Goal: Information Seeking & Learning: Find specific page/section

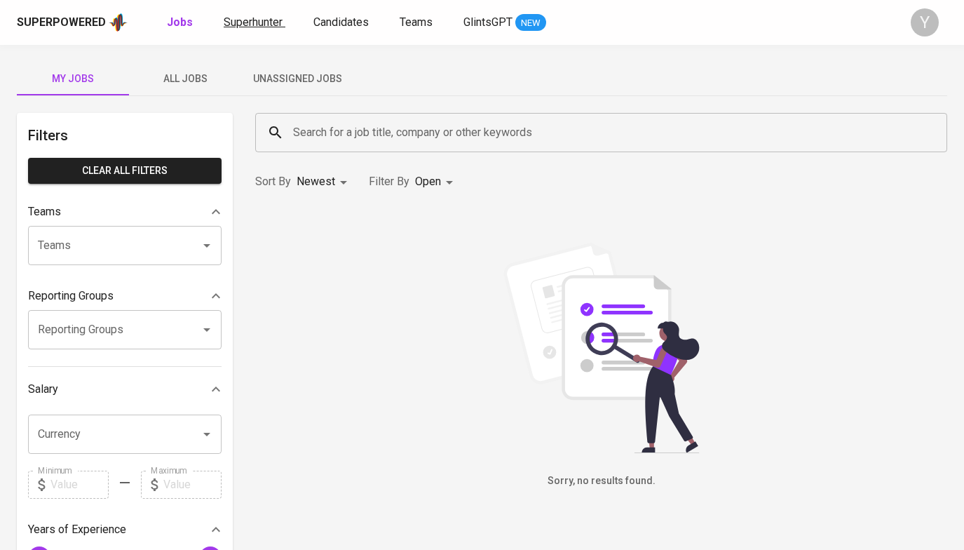
click at [265, 22] on span "Superhunter" at bounding box center [253, 21] width 59 height 13
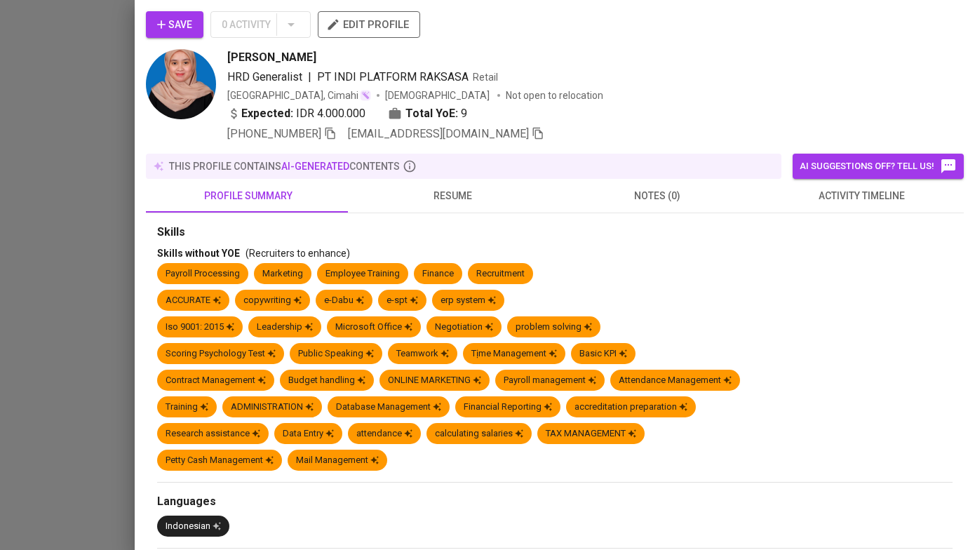
scroll to position [84, 0]
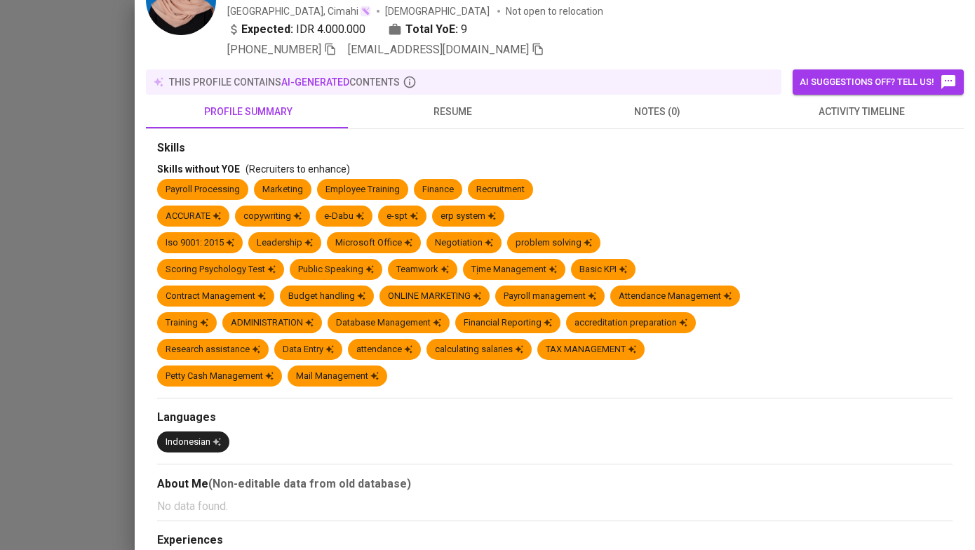
click at [632, 233] on div "Iso 9001: 2015 Leadership Microsoft Office Negotiation problem solving" at bounding box center [554, 245] width 795 height 27
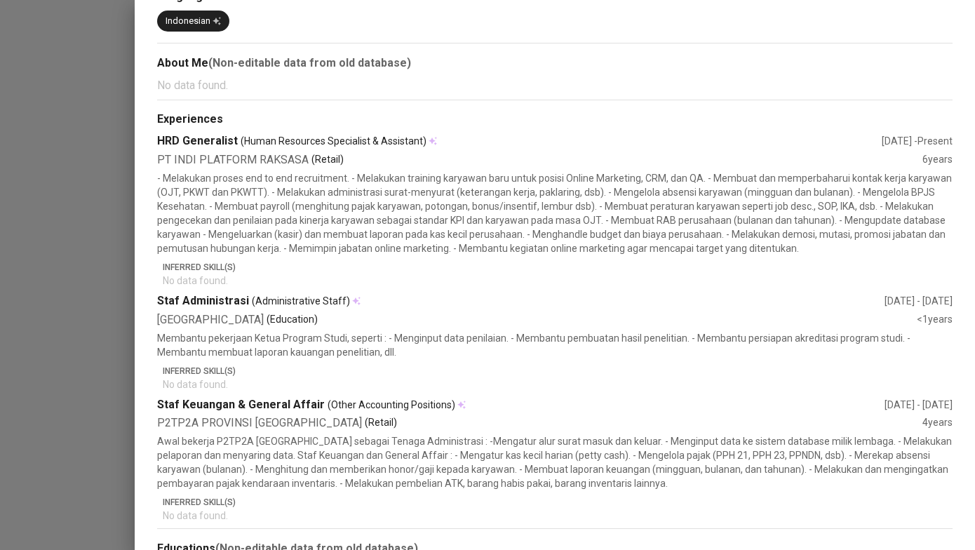
click at [480, 165] on div "PT INDI PLATFORM RAKSASA (Retail)" at bounding box center [539, 160] width 765 height 16
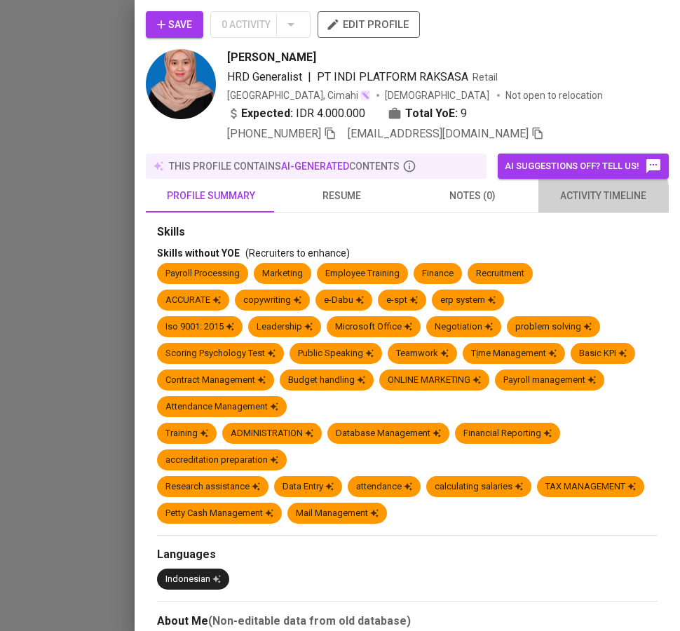
click at [546, 204] on button "activity timeline" at bounding box center [604, 196] width 131 height 34
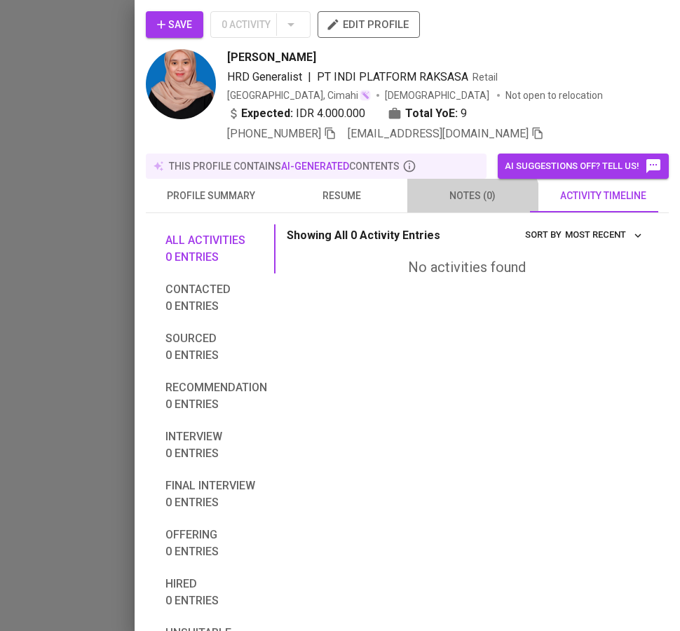
click at [458, 209] on button "notes (0)" at bounding box center [472, 196] width 131 height 34
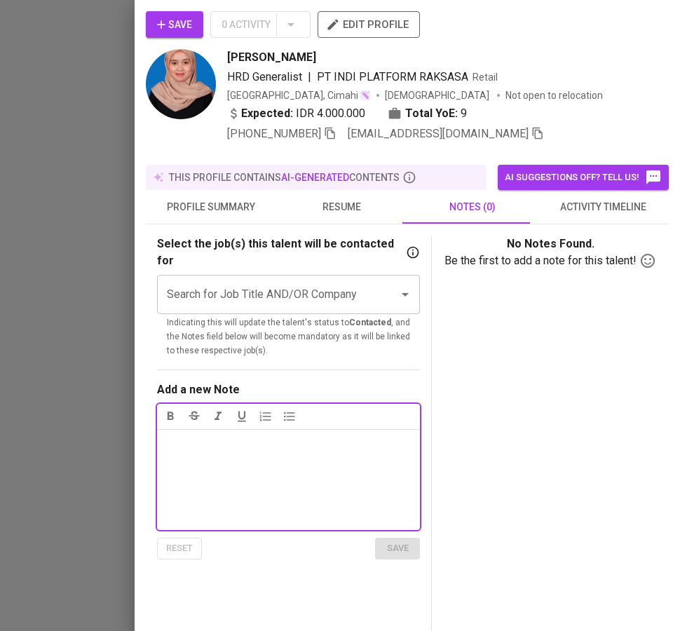
click at [338, 201] on span "resume" at bounding box center [342, 207] width 114 height 18
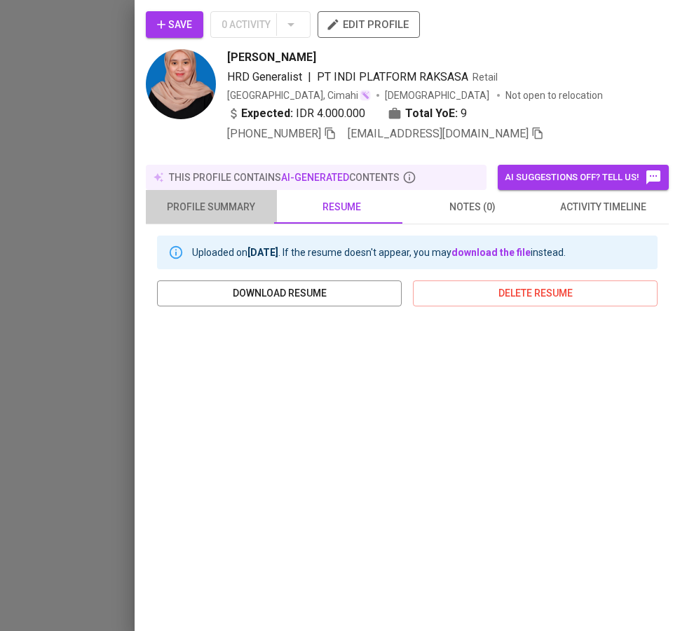
click at [229, 198] on span "profile summary" at bounding box center [211, 207] width 114 height 18
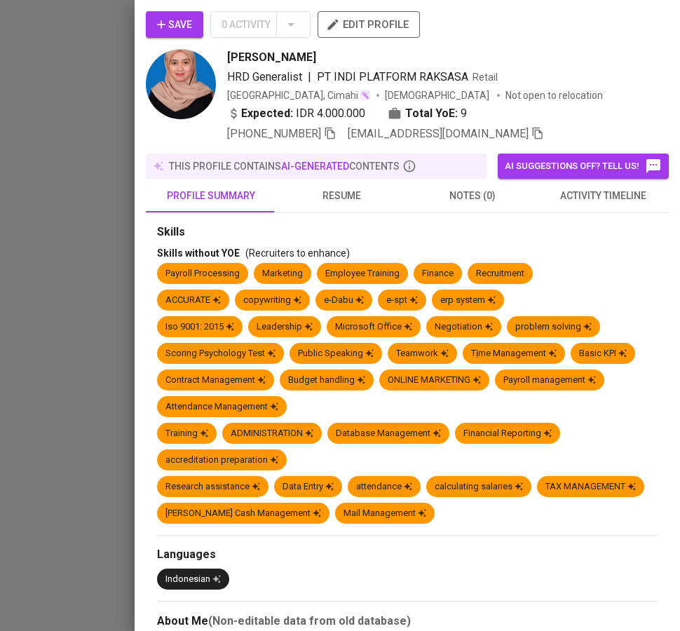
click at [104, 86] on div at bounding box center [340, 315] width 680 height 631
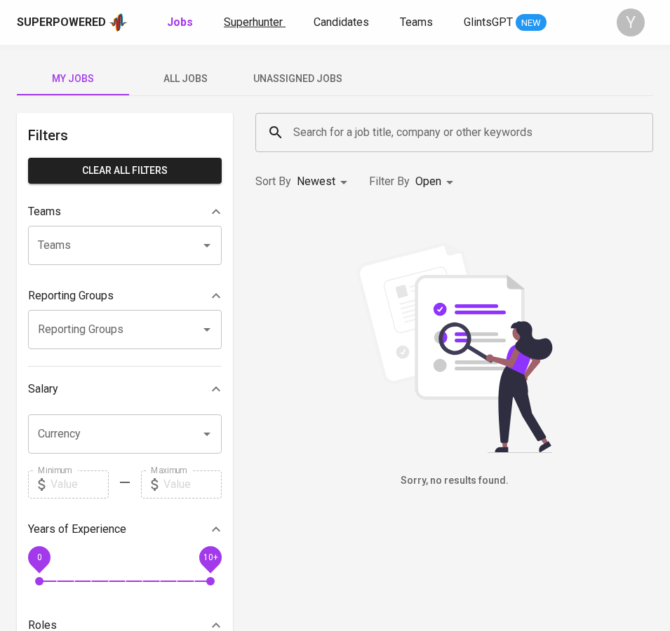
click at [247, 24] on span "Superhunter" at bounding box center [253, 21] width 59 height 13
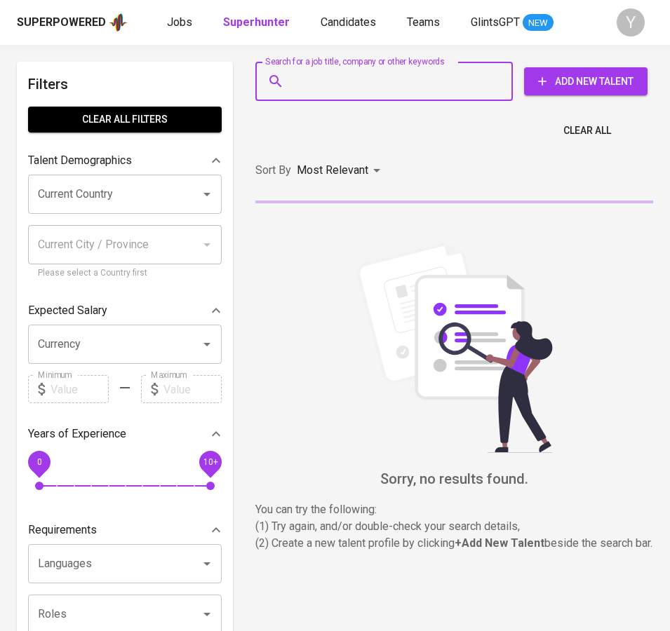
click at [353, 84] on input "Search for a job title, company or other keywords" at bounding box center [388, 81] width 196 height 27
paste input "Intune AND "IT Support""
type input "Intune AND "IT Support""
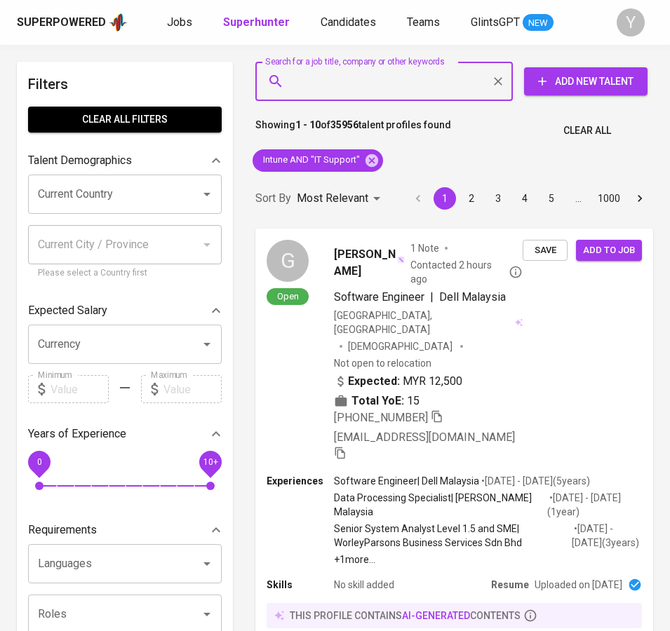
click at [377, 81] on input "Search for a job title, company or other keywords" at bounding box center [388, 81] width 196 height 27
paste input "[EMAIL_ADDRESS][DOMAIN_NAME]"
type input "[EMAIL_ADDRESS][DOMAIN_NAME]"
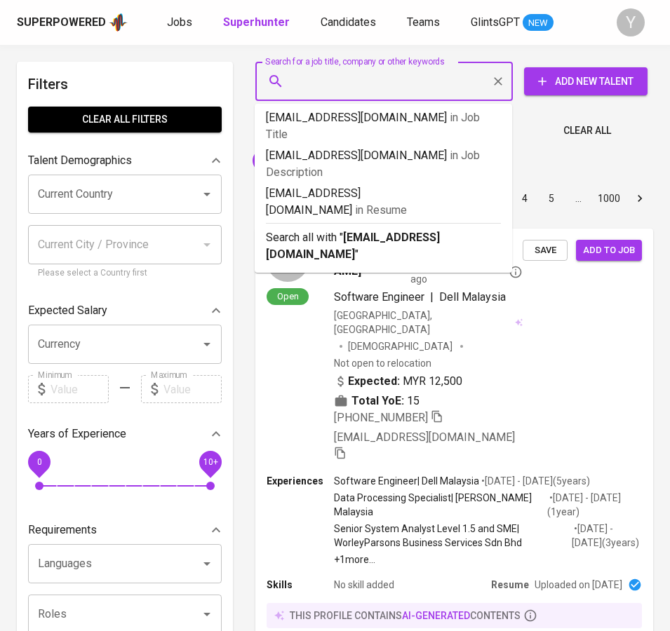
type input "'"
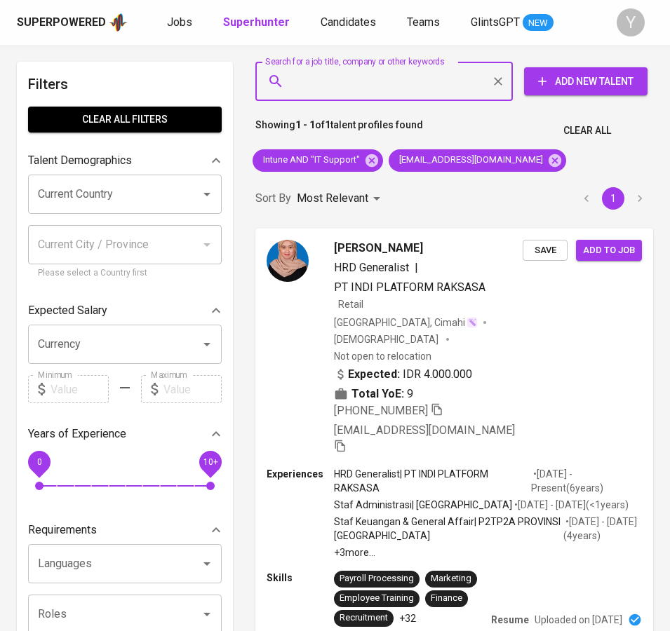
click at [480, 201] on div "Sort By Most Relevant MOST_RELEVANT 1" at bounding box center [454, 198] width 414 height 43
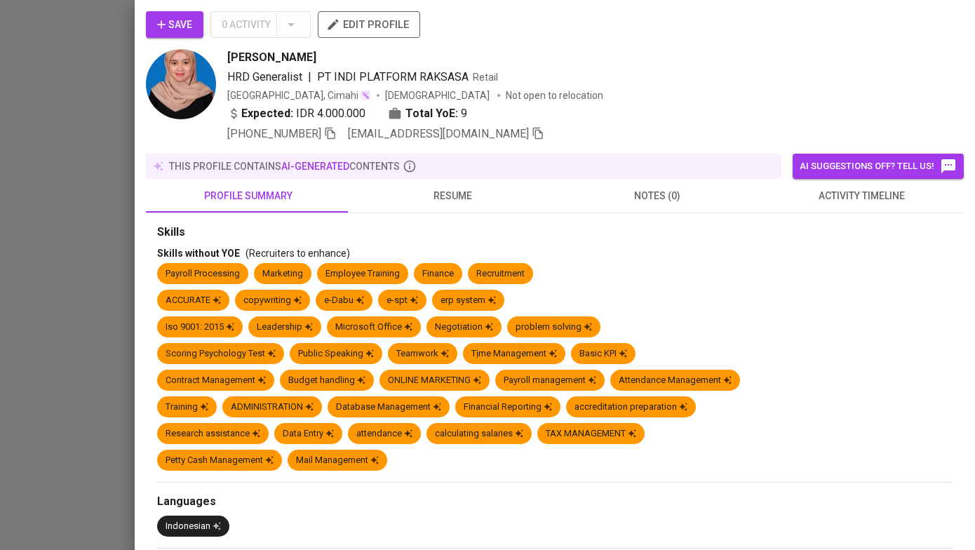
click at [502, 131] on span "[EMAIL_ADDRESS][DOMAIN_NAME]" at bounding box center [446, 134] width 196 height 17
click at [532, 131] on icon "button" at bounding box center [538, 133] width 13 height 13
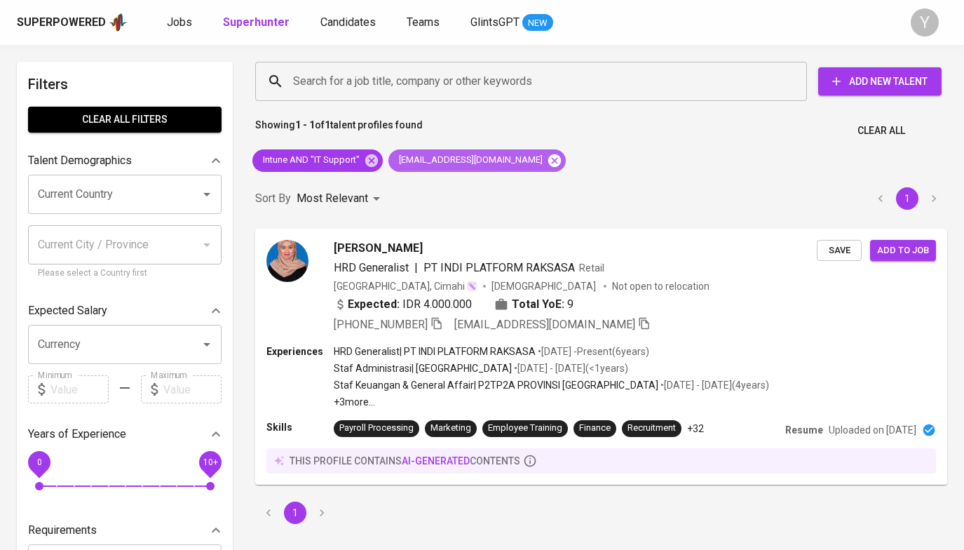
click at [548, 156] on icon at bounding box center [554, 160] width 13 height 13
